Goal: Find specific page/section: Find specific page/section

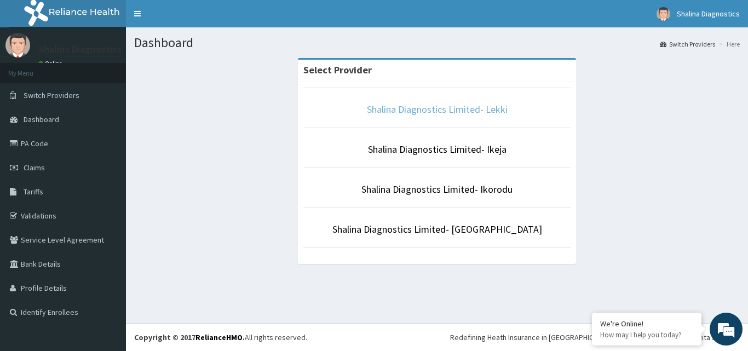
click at [464, 109] on link "Shalina Diagnostics Limited- Lekki" at bounding box center [437, 109] width 141 height 13
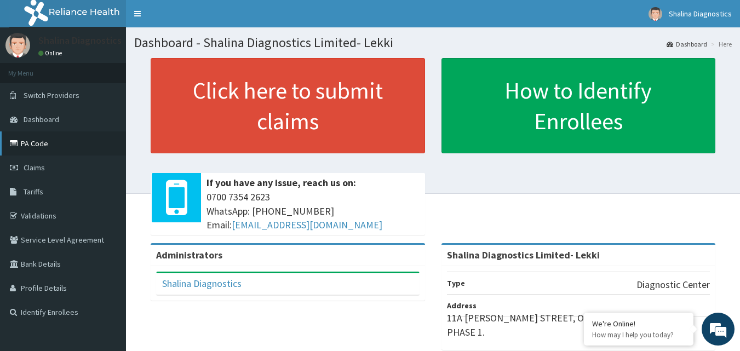
click at [37, 141] on link "PA Code" at bounding box center [63, 143] width 126 height 24
